Goal: Task Accomplishment & Management: Complete application form

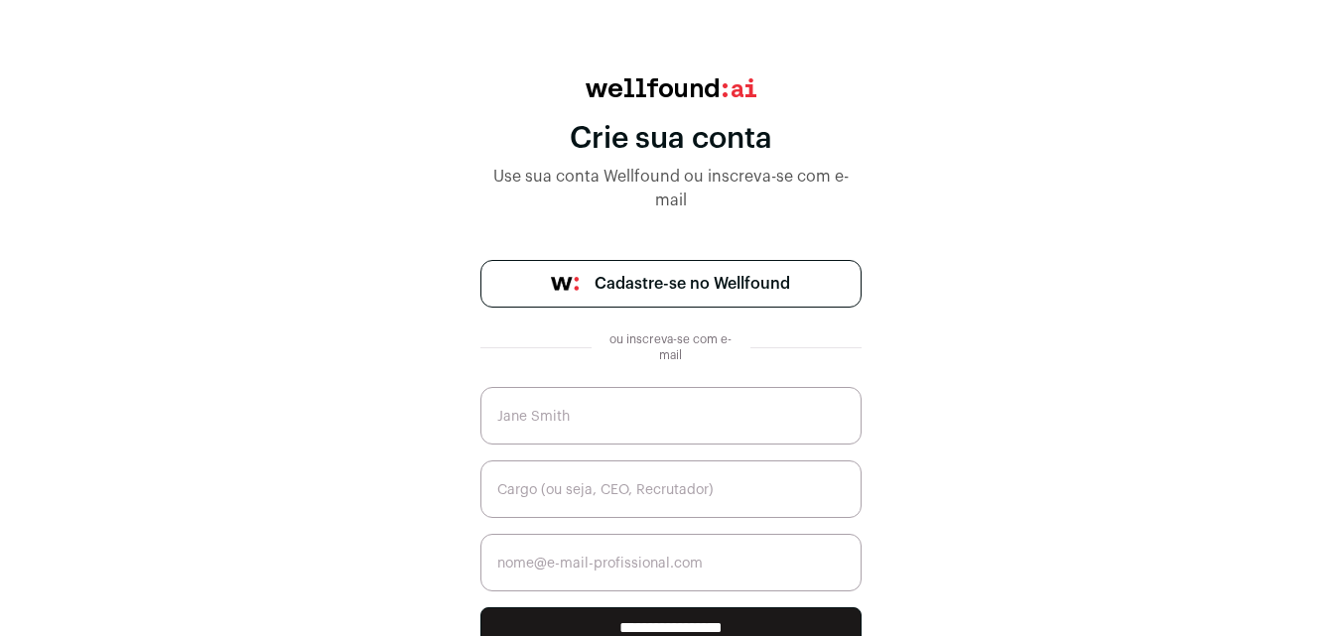
scroll to position [99, 0]
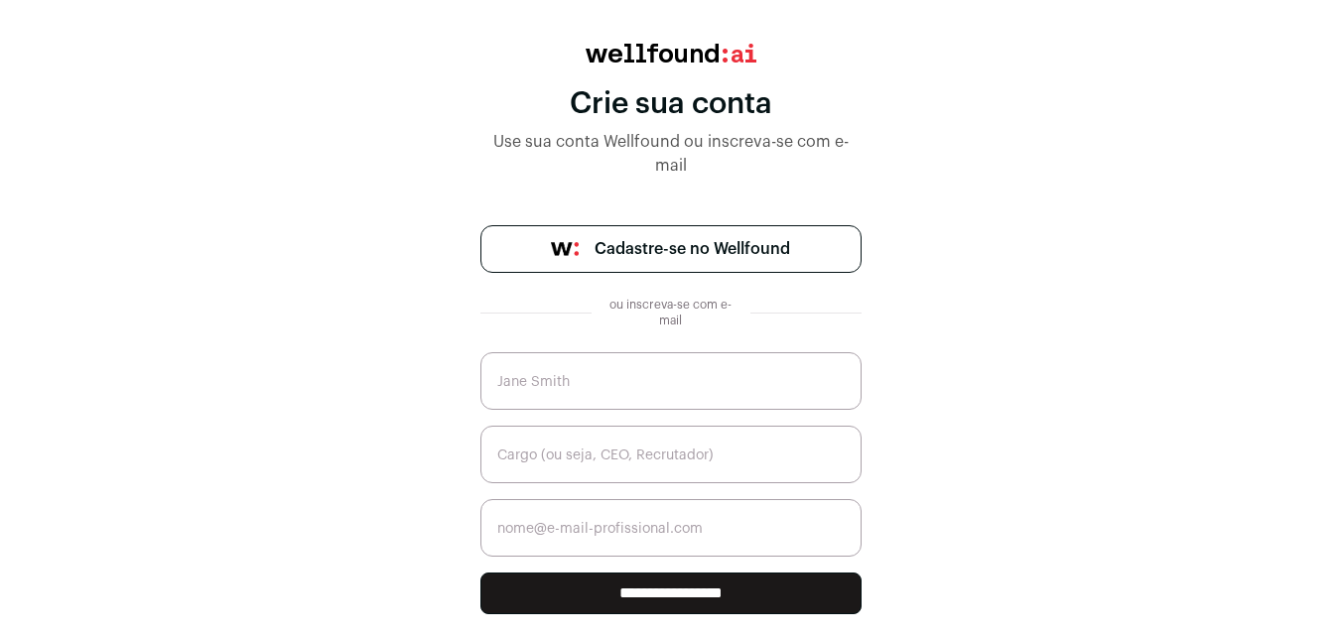
click at [585, 388] on input "text" at bounding box center [670, 381] width 381 height 58
type input "[PERSON_NAME]"
type input "[EMAIL_ADDRESS][DOMAIN_NAME]"
click at [531, 460] on input "text" at bounding box center [670, 455] width 381 height 58
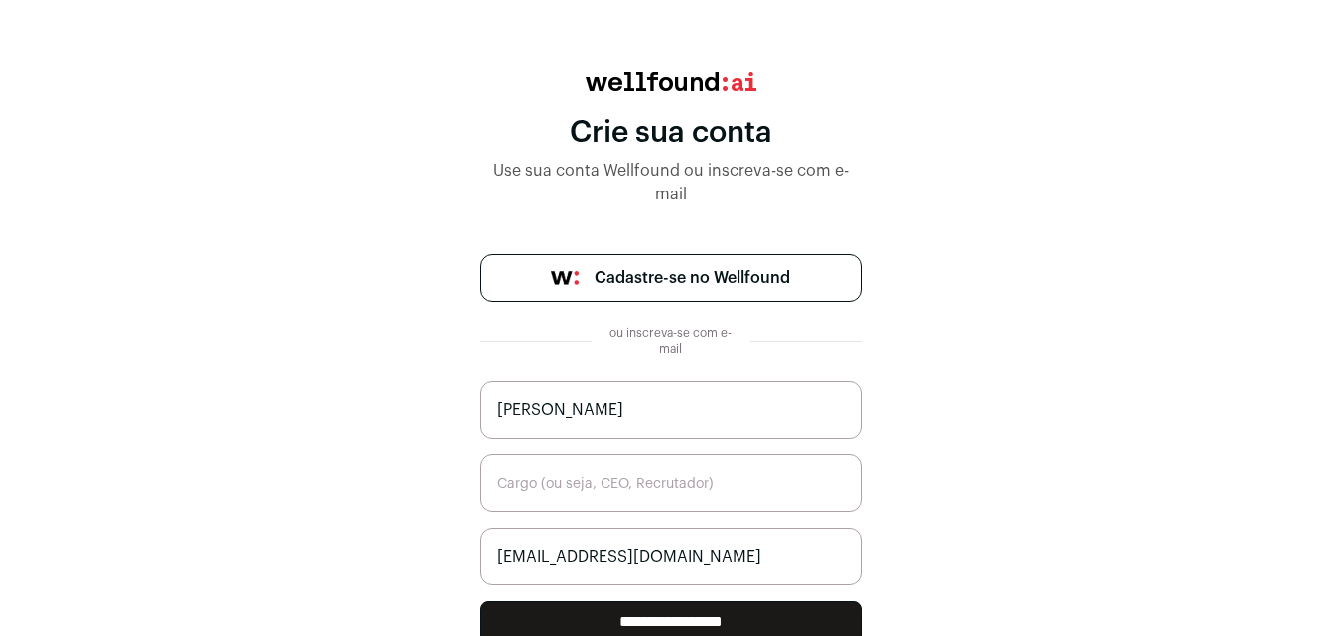
scroll to position [0, 0]
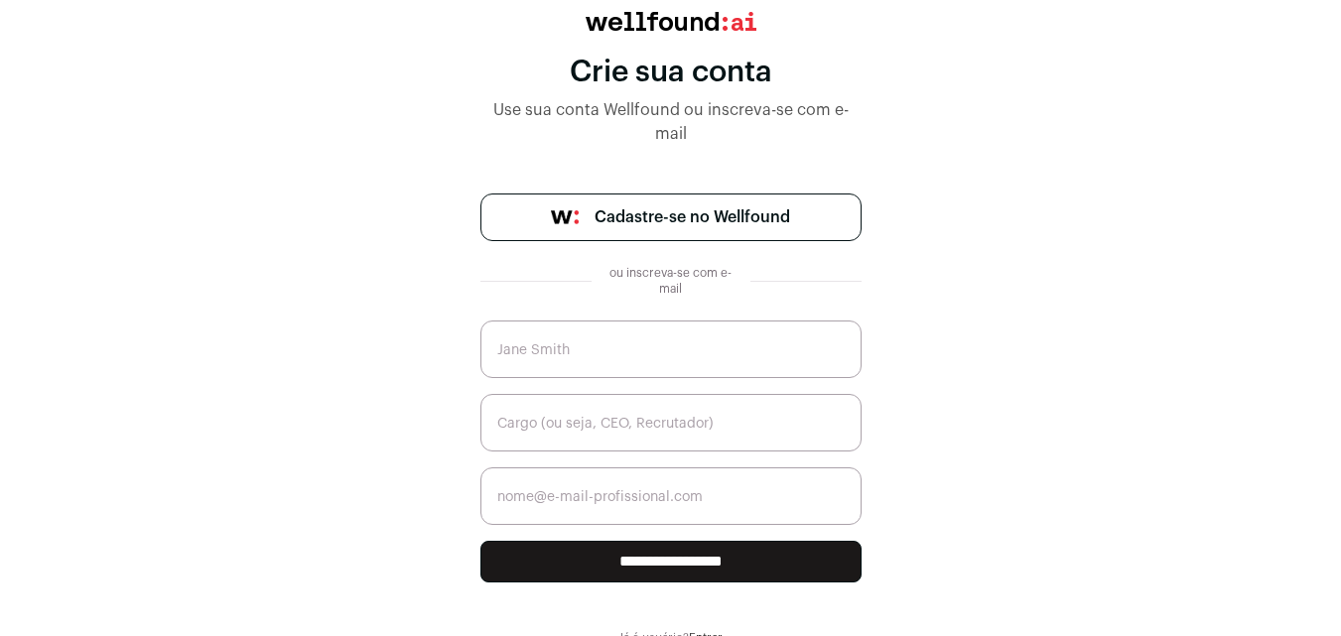
scroll to position [141, 0]
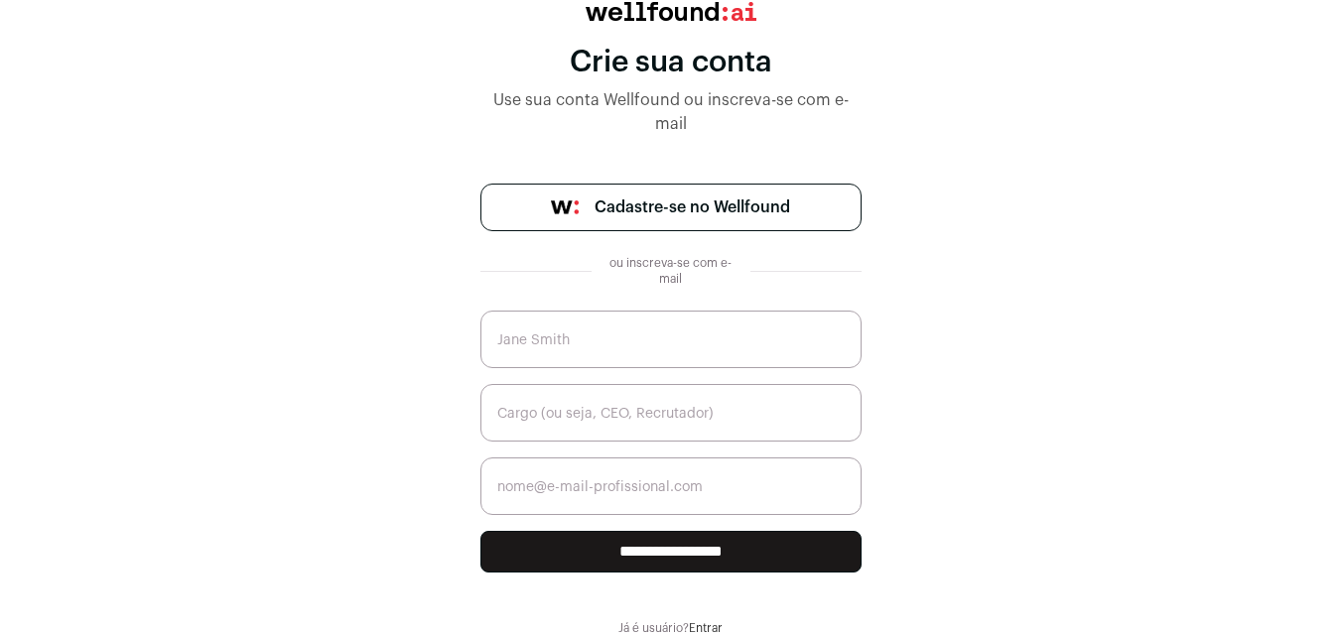
click at [705, 628] on font "Entrar" at bounding box center [706, 628] width 34 height 12
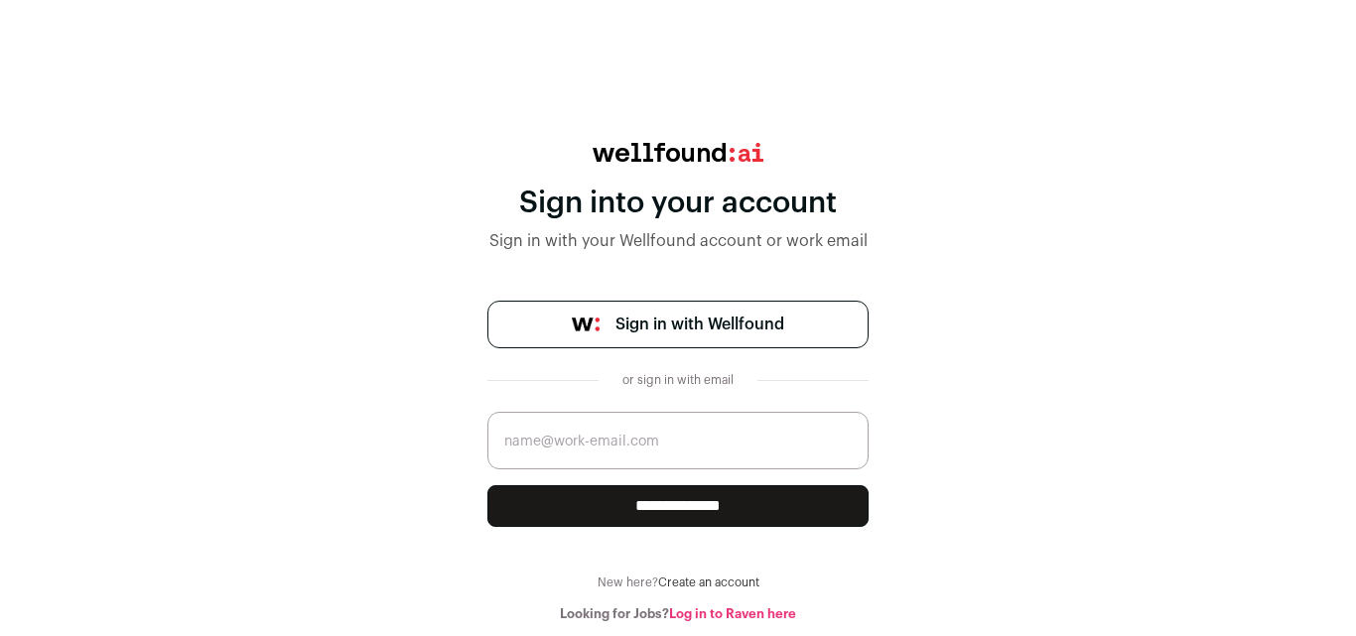
click at [651, 454] on input "email" at bounding box center [677, 441] width 381 height 58
type input "[EMAIL_ADDRESS][DOMAIN_NAME]"
click at [686, 507] on input "**********" at bounding box center [677, 506] width 381 height 42
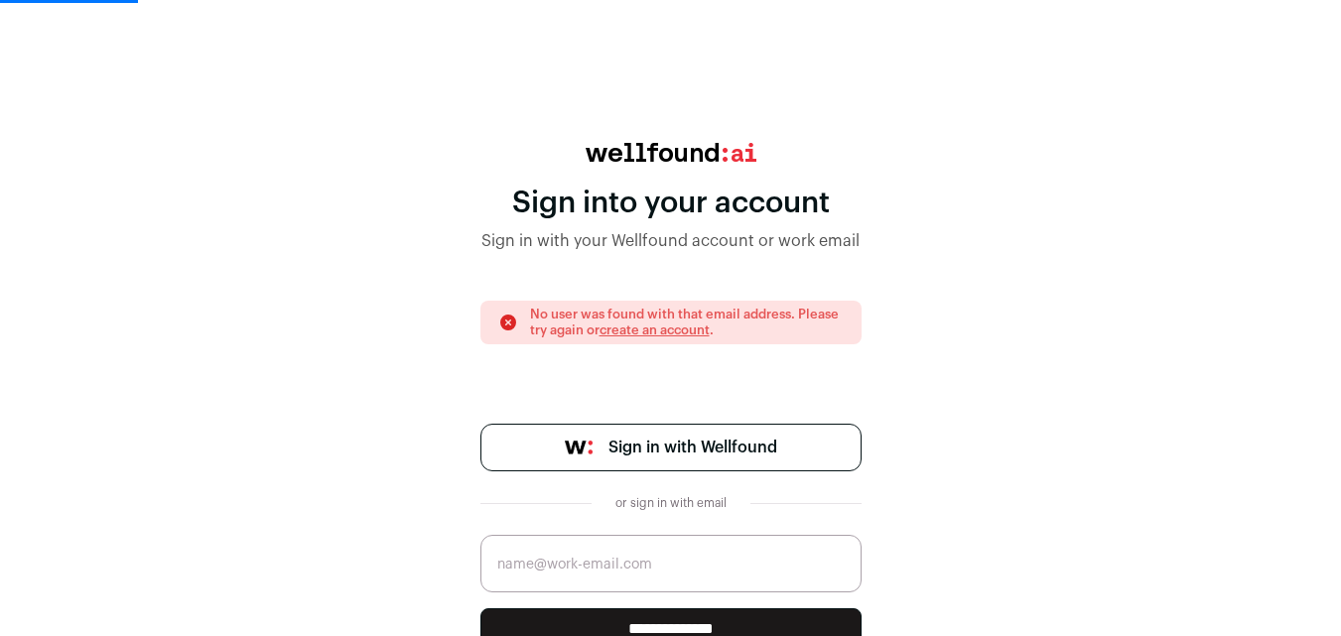
scroll to position [101, 0]
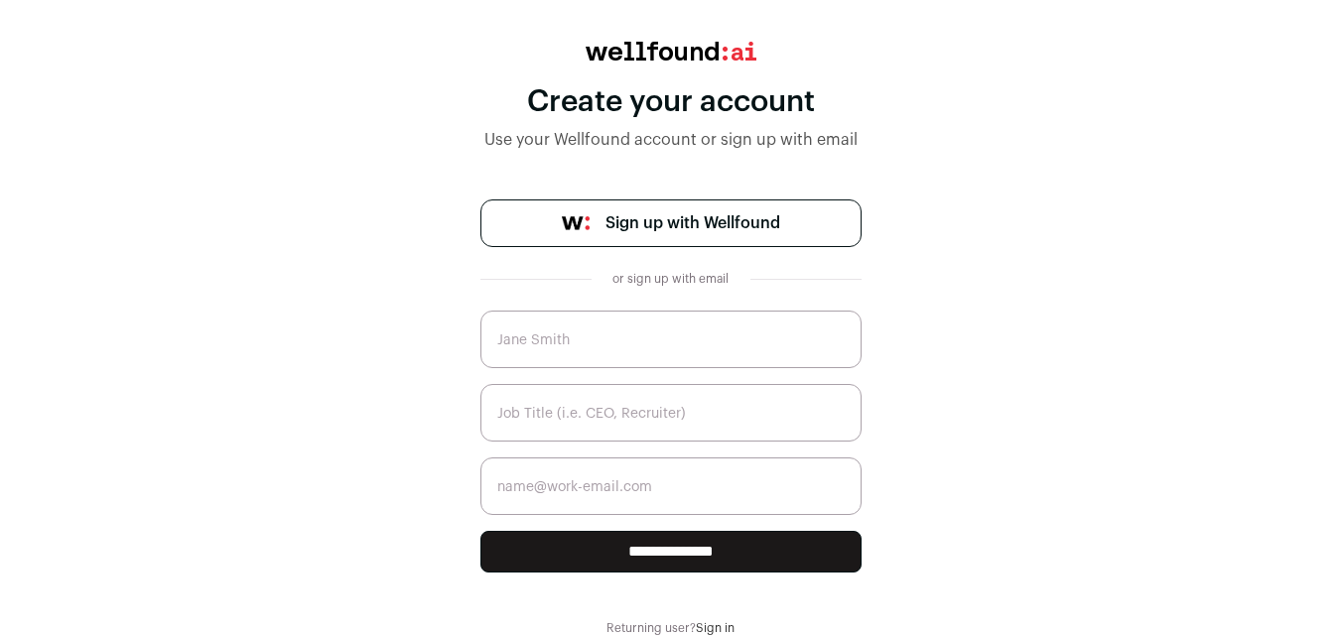
click at [564, 339] on input "text" at bounding box center [670, 340] width 381 height 58
type input "[PERSON_NAME]"
type input "[EMAIL_ADDRESS][DOMAIN_NAME]"
